Goal: Task Accomplishment & Management: Manage account settings

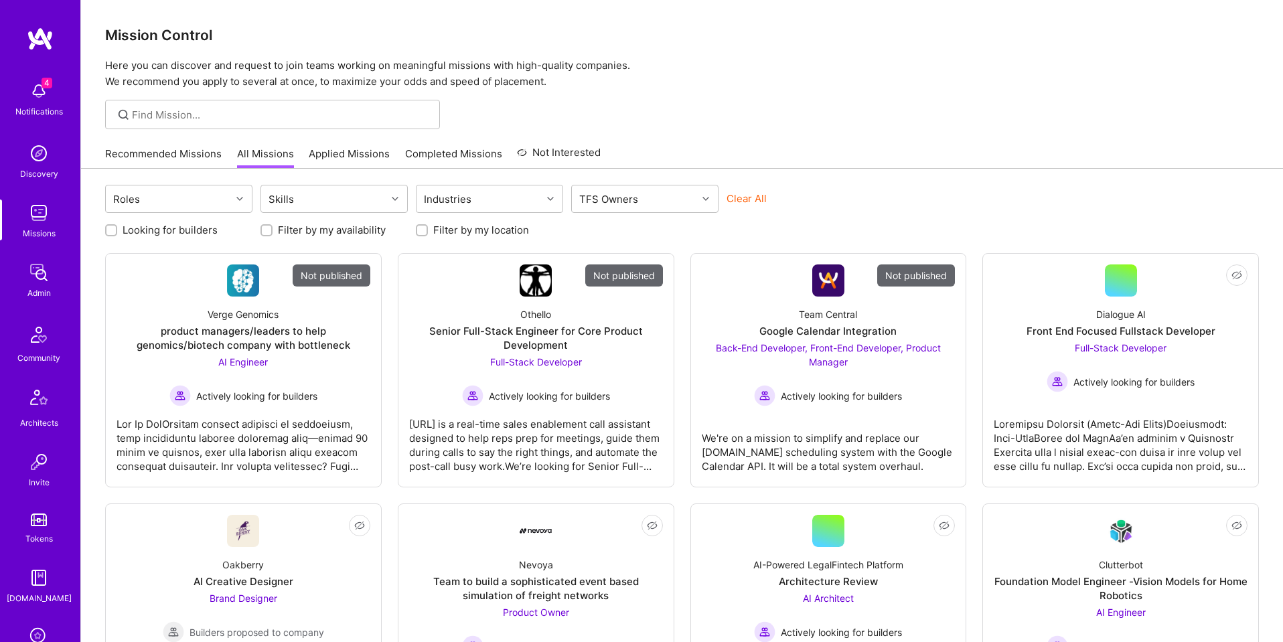
scroll to position [213, 0]
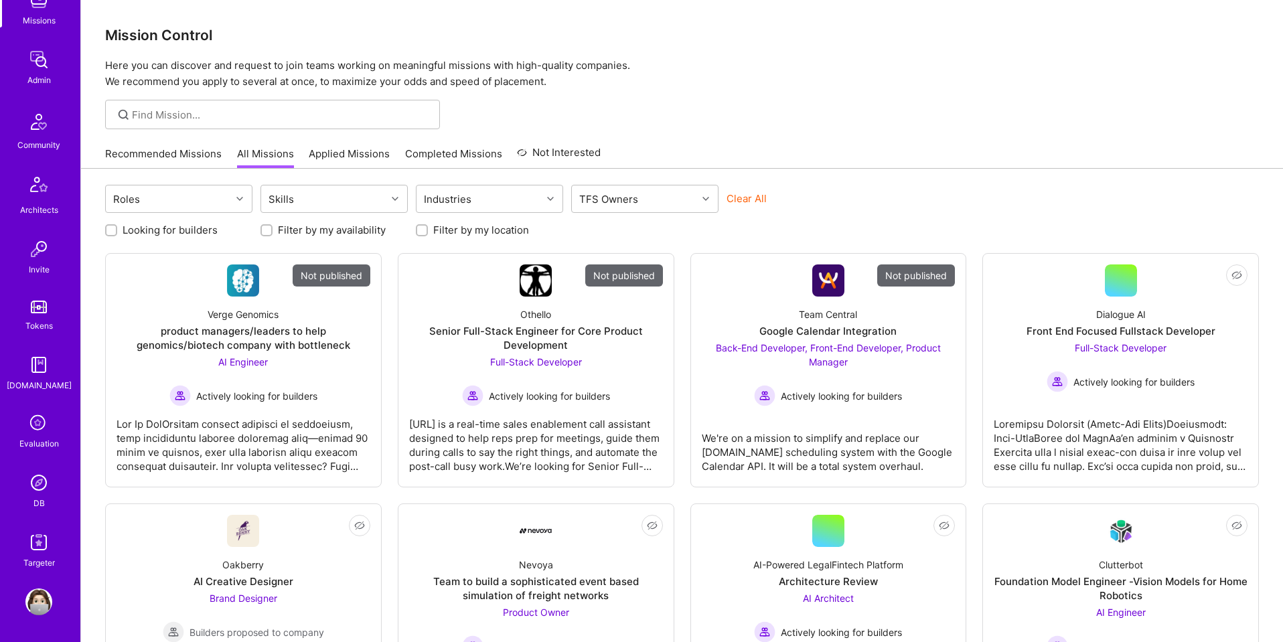
click at [42, 485] on img at bounding box center [38, 482] width 27 height 27
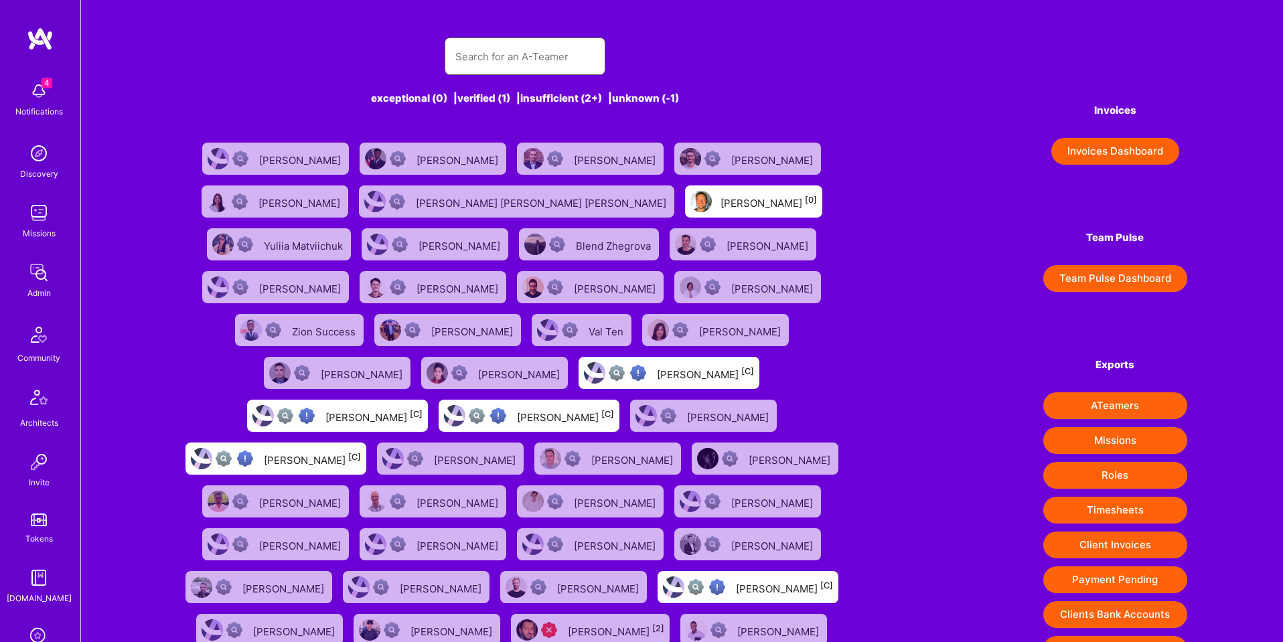
click at [465, 64] on input "text" at bounding box center [524, 56] width 139 height 34
paste input "ghazali.khan@ottomern.com"
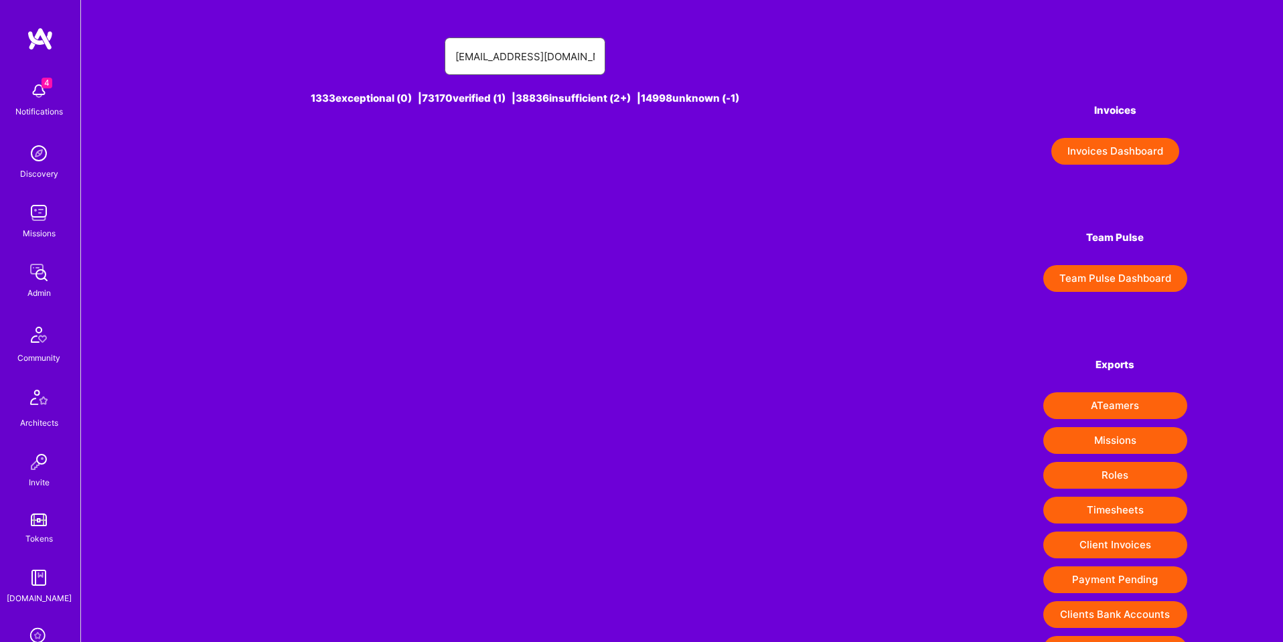
click at [492, 55] on input "ghazali.khan@ottomern.com" at bounding box center [524, 56] width 139 height 34
drag, startPoint x: 514, startPoint y: 60, endPoint x: 702, endPoint y: 74, distance: 187.9
click at [702, 74] on div "ghazali.khan@ottomern.com" at bounding box center [525, 55] width 696 height 37
paste input "jubisha.rajni@gmail.com"
type input "jubisha.rajni@gmail.com"
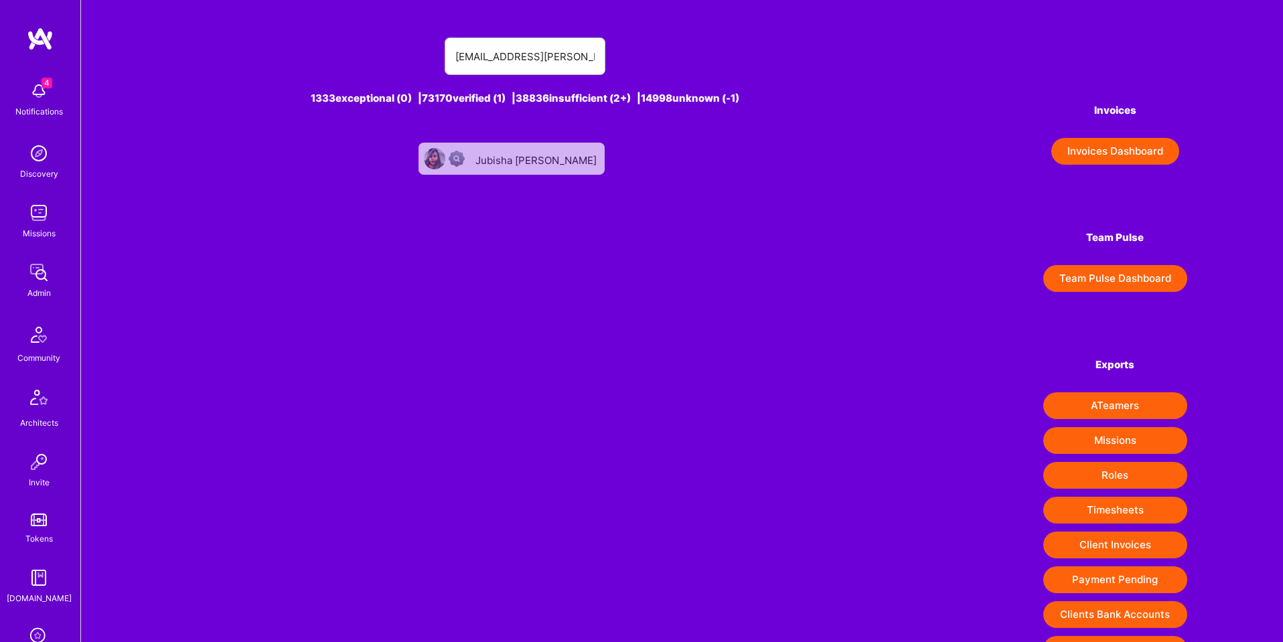
click at [524, 157] on div "Jubisha kewalramani" at bounding box center [537, 158] width 124 height 17
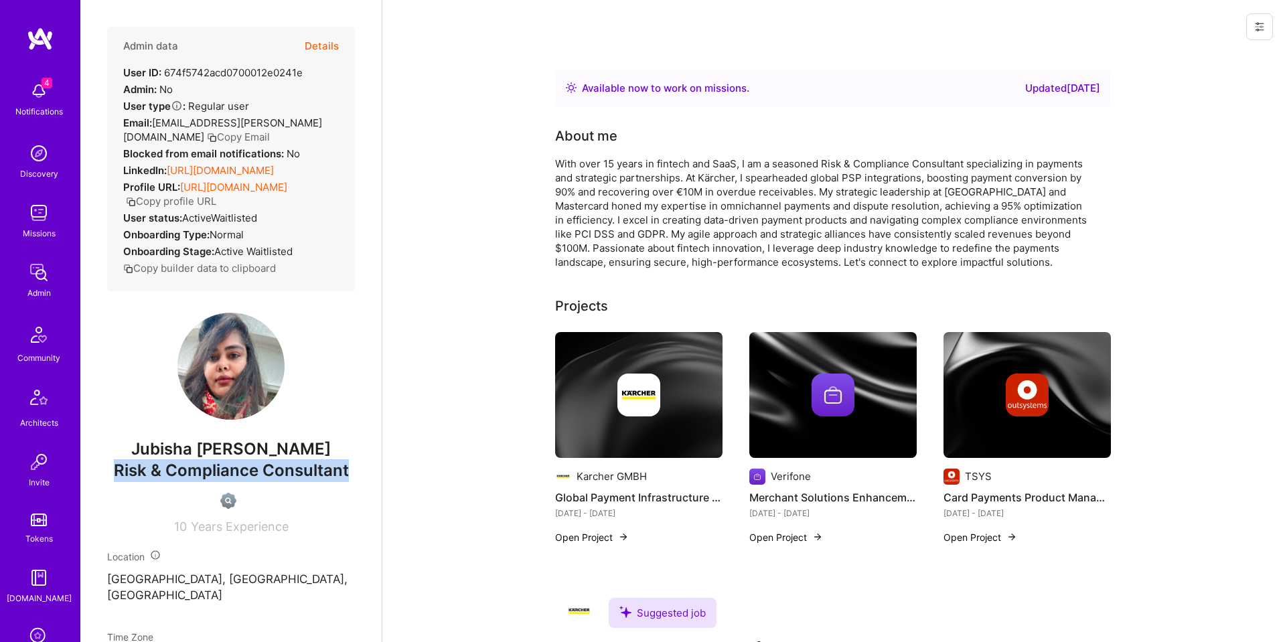
drag, startPoint x: 117, startPoint y: 470, endPoint x: 373, endPoint y: 475, distance: 255.8
click at [373, 475] on div "Admin data Details User ID: 674f5742acd0700012e0241e Admin: No User type Regula…" at bounding box center [230, 321] width 301 height 642
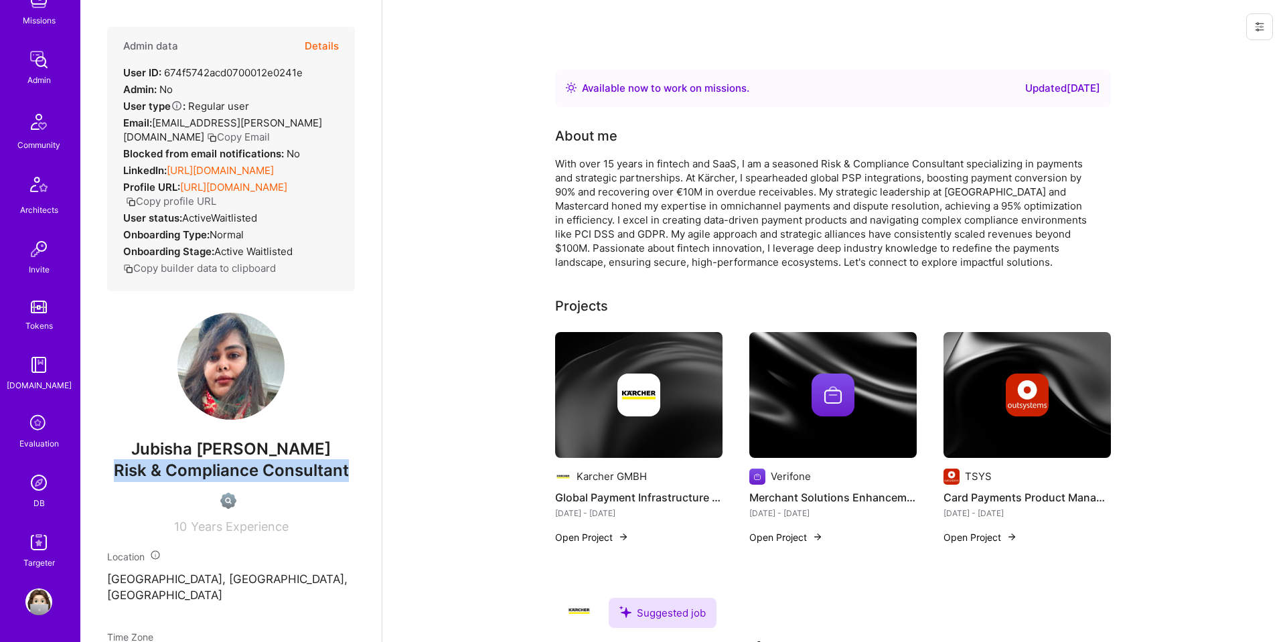
click at [37, 488] on img at bounding box center [38, 482] width 27 height 27
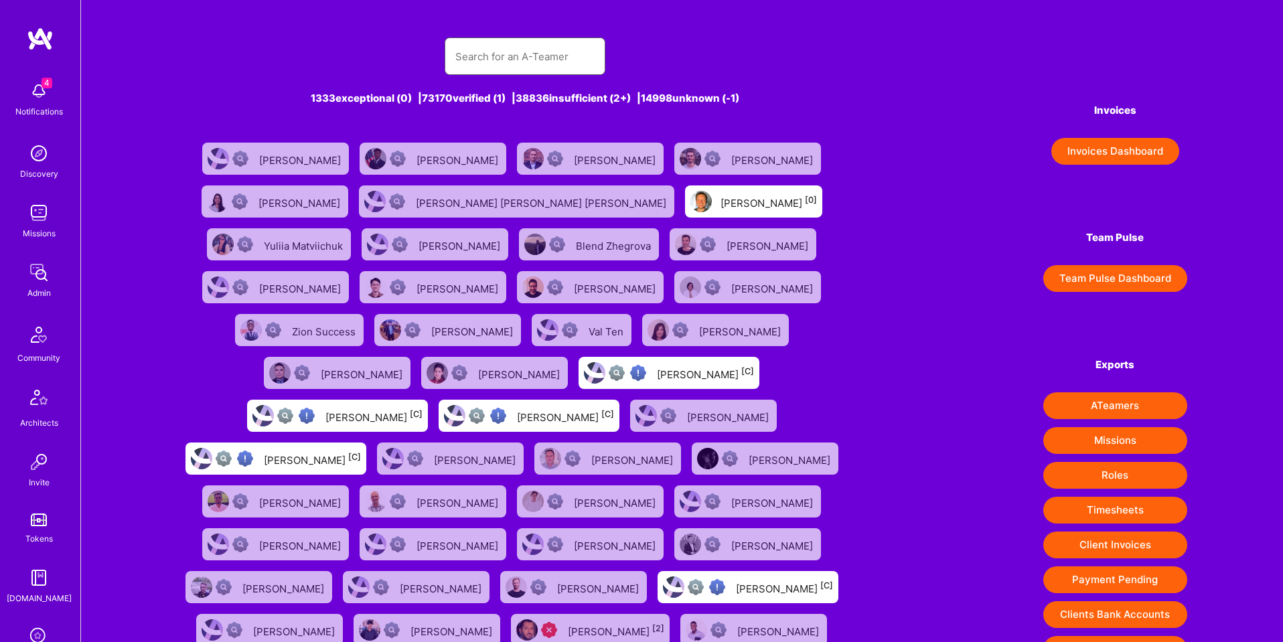
click at [494, 50] on input "text" at bounding box center [524, 56] width 139 height 34
paste input "jab@bethuneconsulting.com"
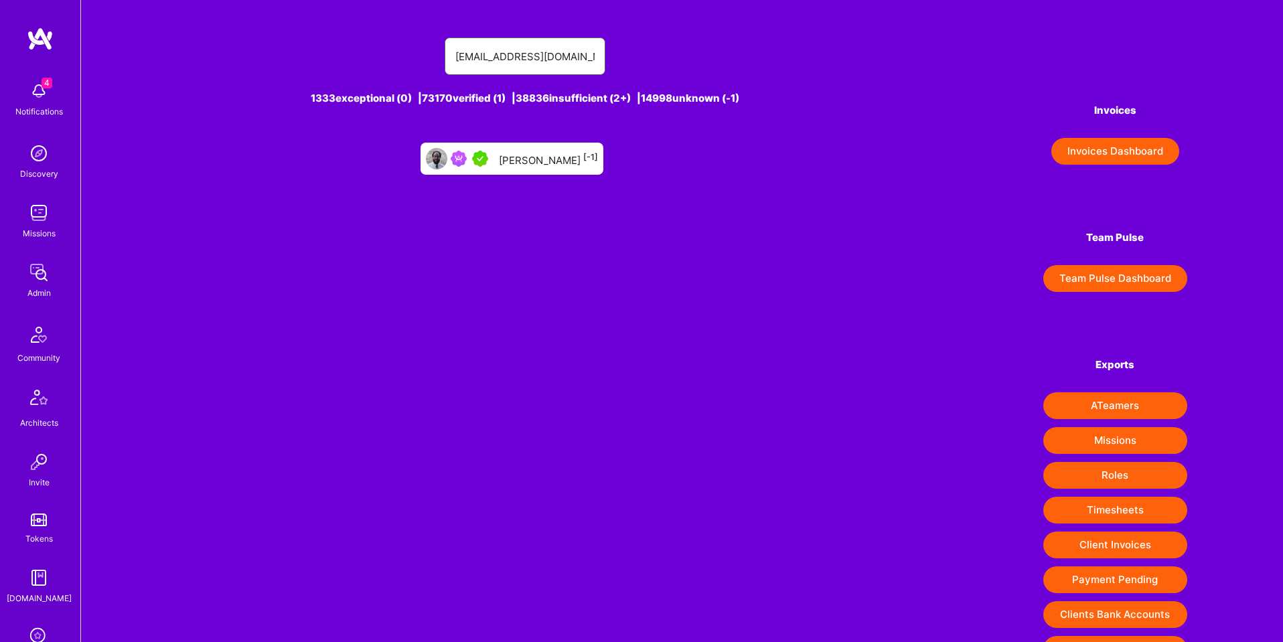
type input "jab@bethuneconsulting.com"
click at [540, 152] on div "Jonathan Bethune [-1]" at bounding box center [548, 158] width 99 height 17
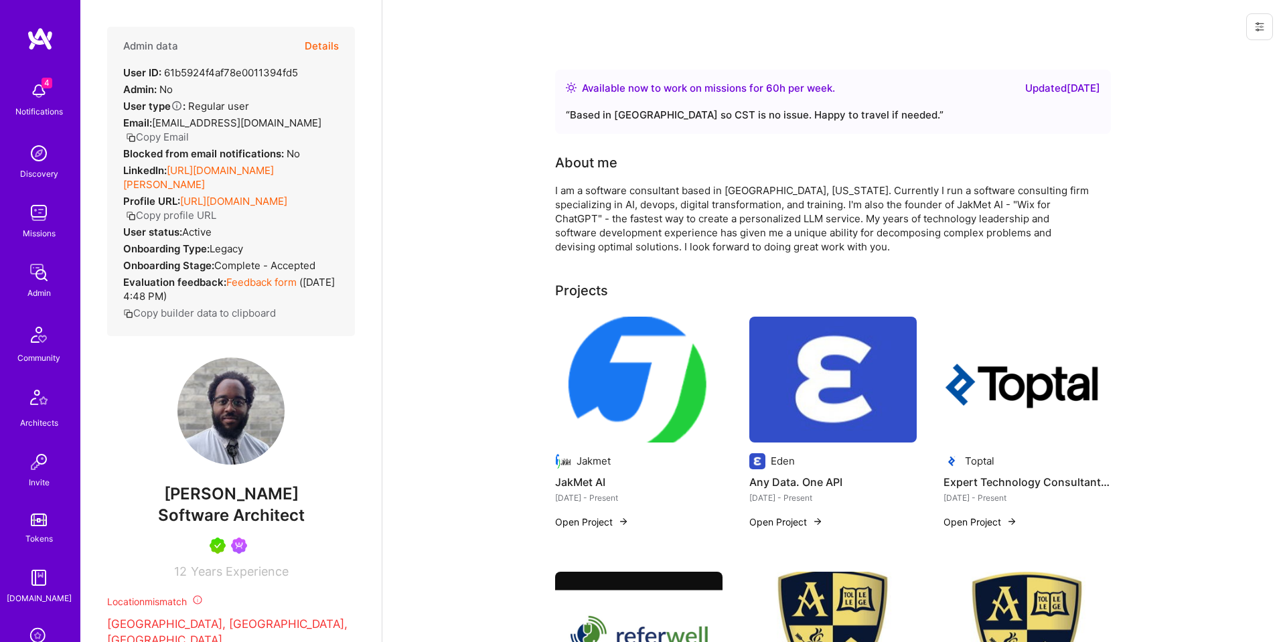
click at [1257, 24] on icon at bounding box center [1259, 27] width 8 height 8
click at [1203, 58] on button "Login as Jonathan" at bounding box center [1201, 57] width 141 height 34
